Goal: Task Accomplishment & Management: Manage account settings

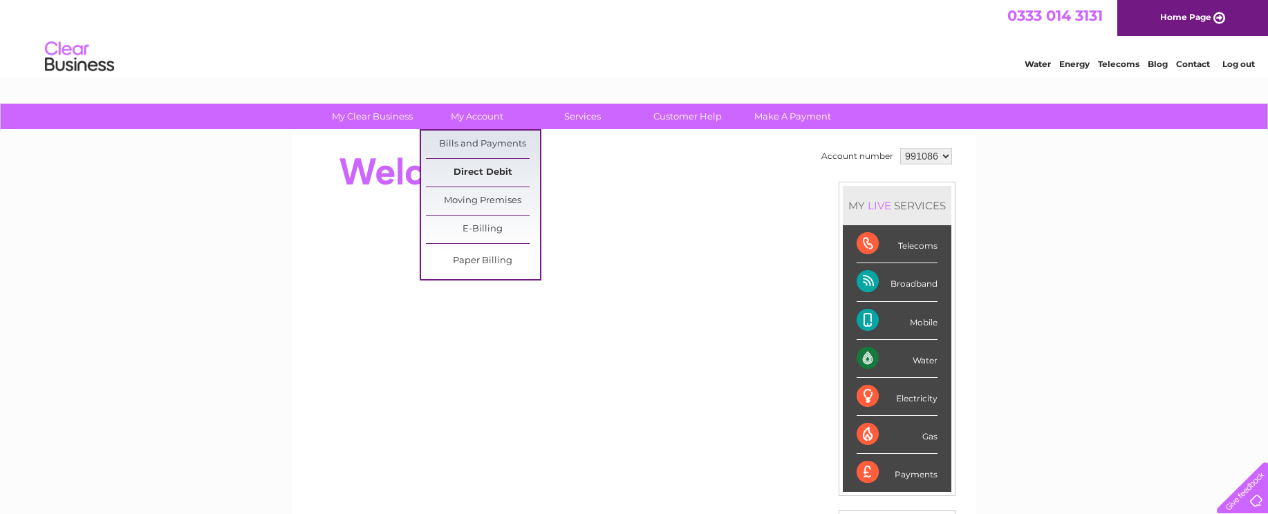
click at [471, 172] on link "Direct Debit" at bounding box center [483, 173] width 114 height 28
click at [475, 137] on link "Bills and Payments" at bounding box center [483, 145] width 114 height 28
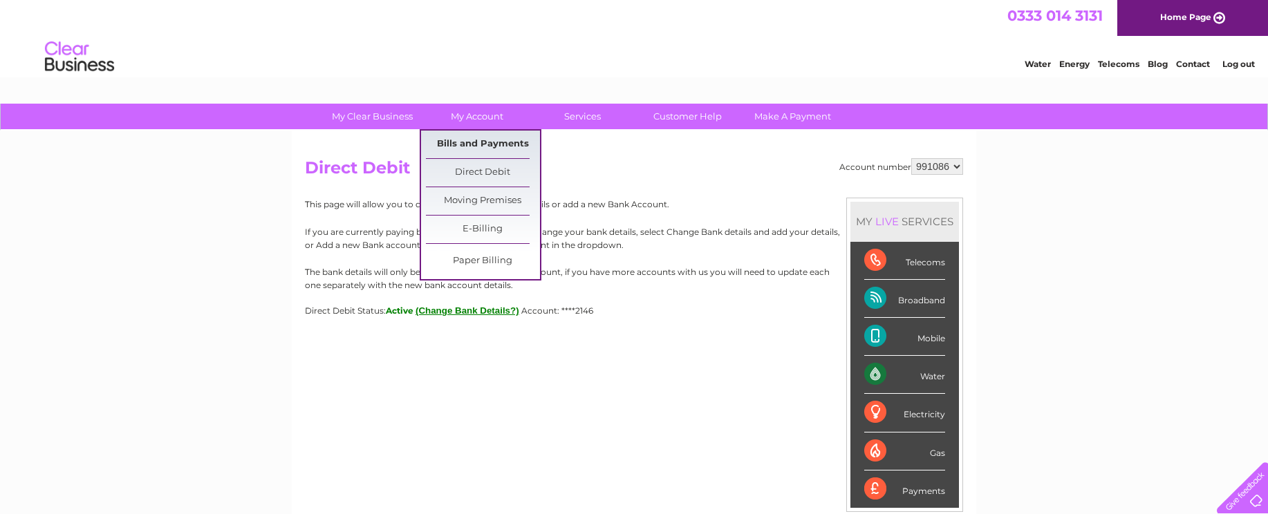
click at [473, 137] on link "Bills and Payments" at bounding box center [483, 145] width 114 height 28
click at [473, 142] on link "Bills and Payments" at bounding box center [483, 145] width 114 height 28
click at [470, 144] on link "Bills and Payments" at bounding box center [483, 145] width 114 height 28
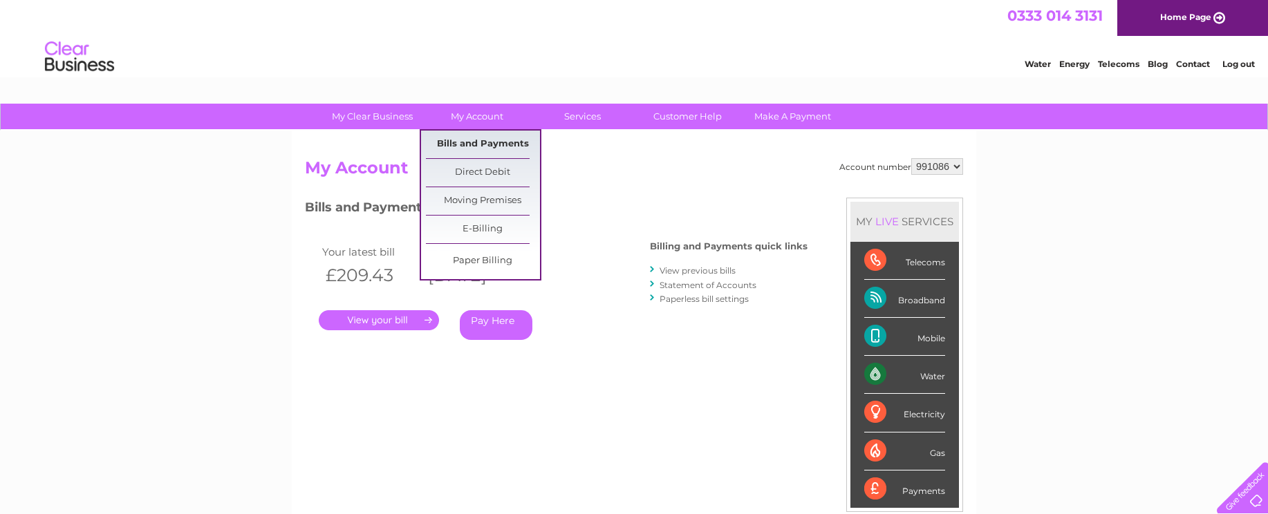
click at [487, 142] on link "Bills and Payments" at bounding box center [483, 145] width 114 height 28
